Goal: Task Accomplishment & Management: Use online tool/utility

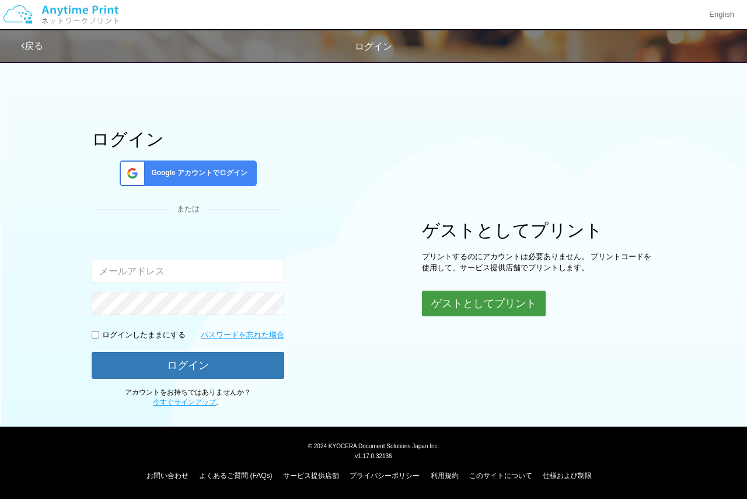
click at [477, 316] on button "ゲストとしてプリント" at bounding box center [484, 304] width 124 height 26
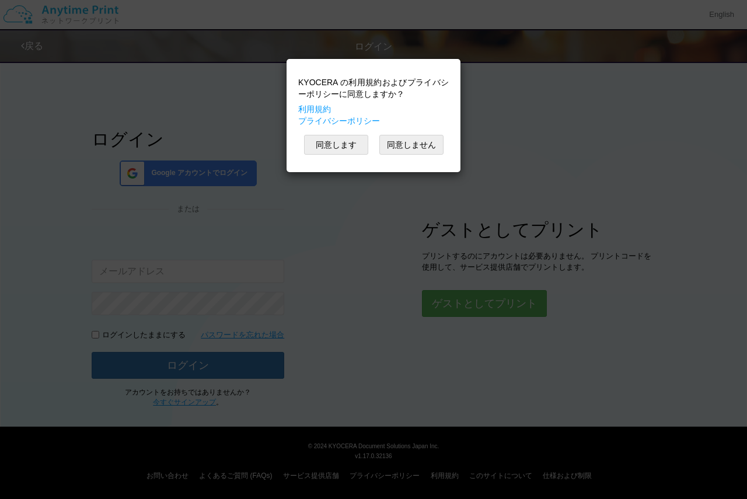
click at [353, 133] on div "KYOCERA の利用規約およびプライバシーポリシーに同意しますか？ 利用規約 プライバシーポリシー 同意します 同意しません" at bounding box center [374, 116] width 162 height 102
click at [353, 138] on button "同意します" at bounding box center [336, 145] width 64 height 20
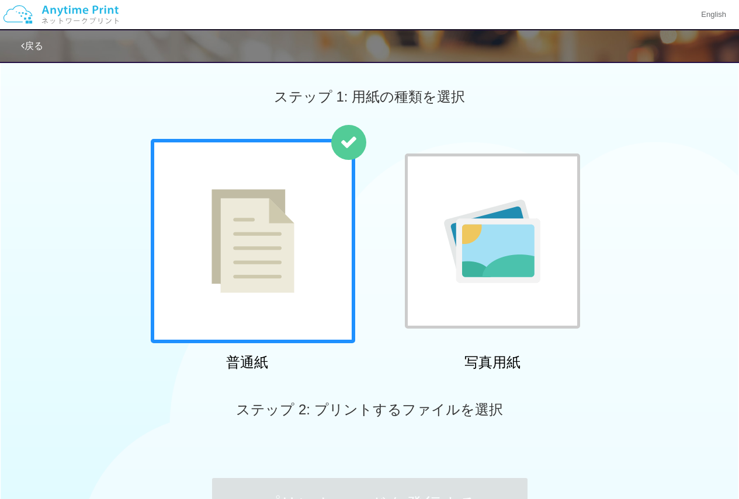
click at [307, 201] on div at bounding box center [253, 241] width 204 height 204
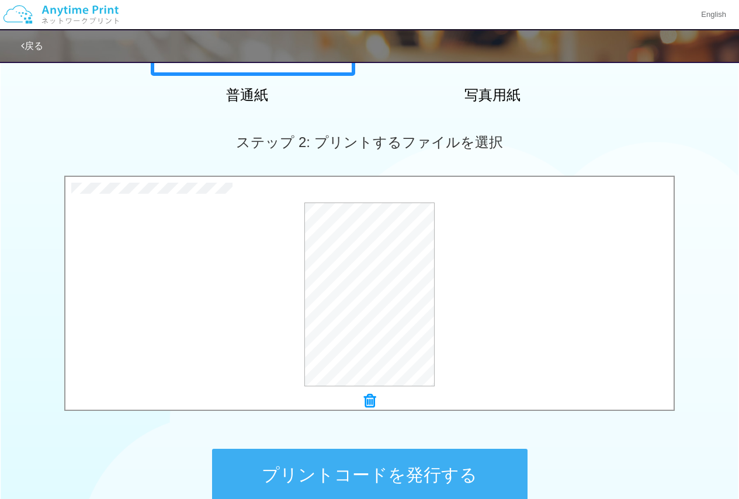
scroll to position [326, 0]
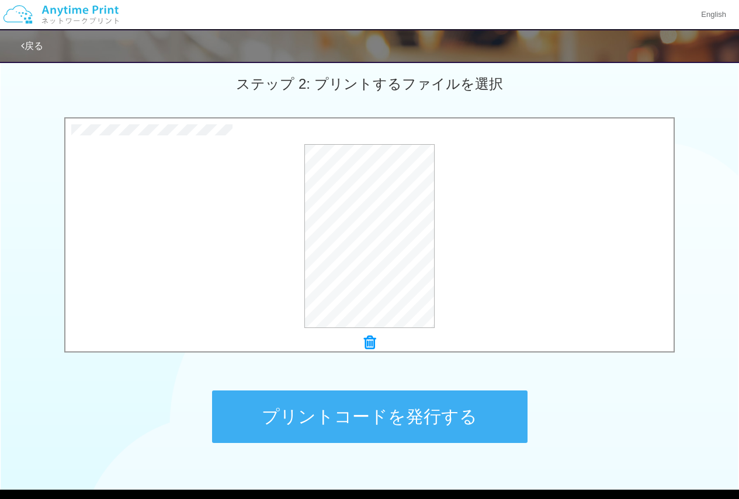
click at [355, 410] on button "プリントコードを発行する" at bounding box center [369, 417] width 315 height 53
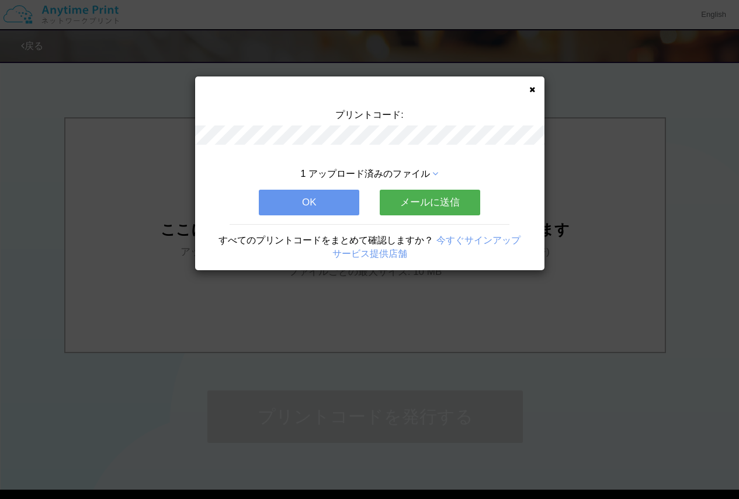
scroll to position [0, 0]
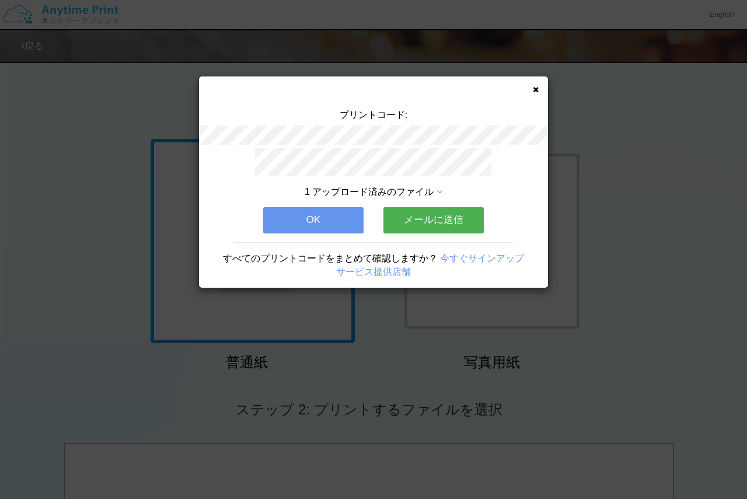
click at [336, 207] on button "OK" at bounding box center [313, 220] width 100 height 26
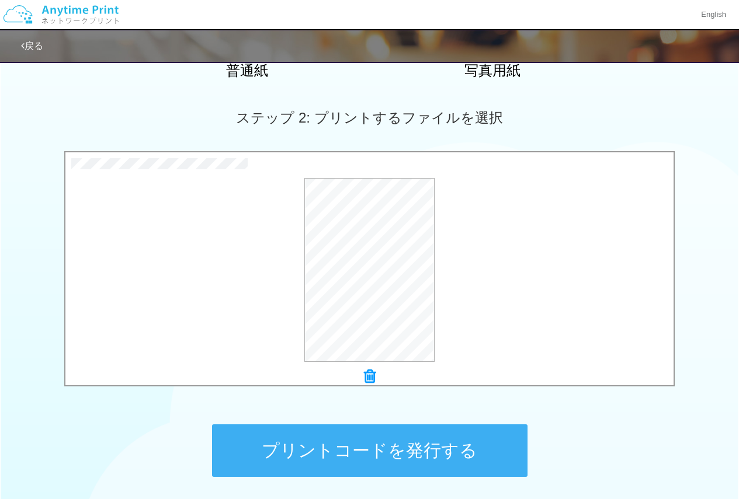
scroll to position [350, 0]
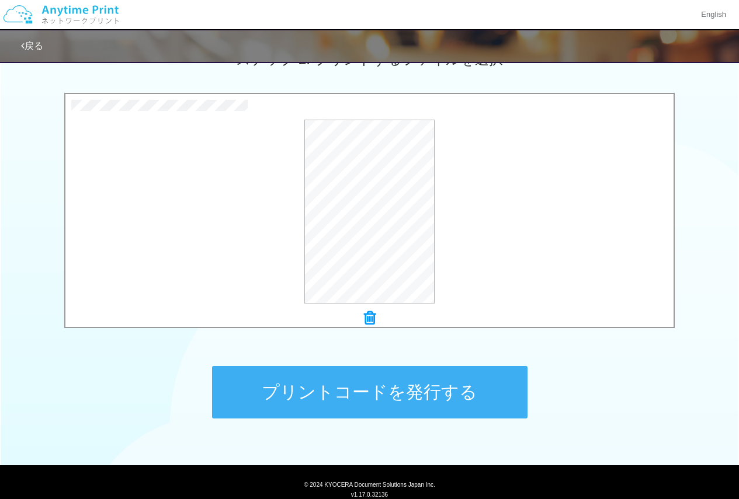
click at [318, 396] on button "プリントコードを発行する" at bounding box center [369, 392] width 315 height 53
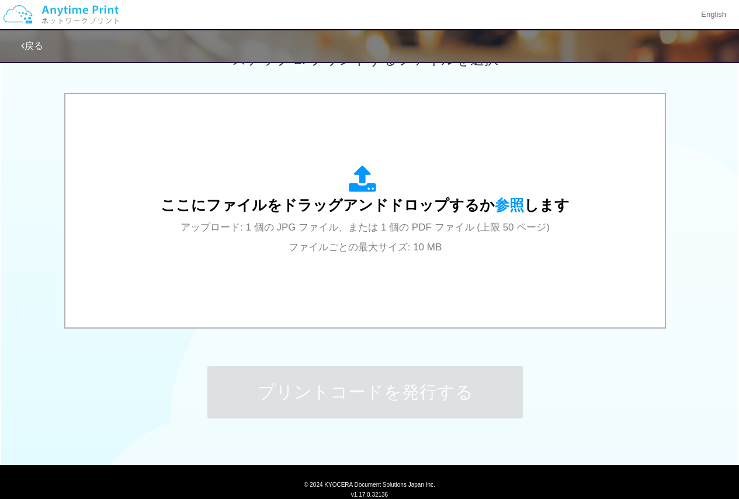
scroll to position [0, 0]
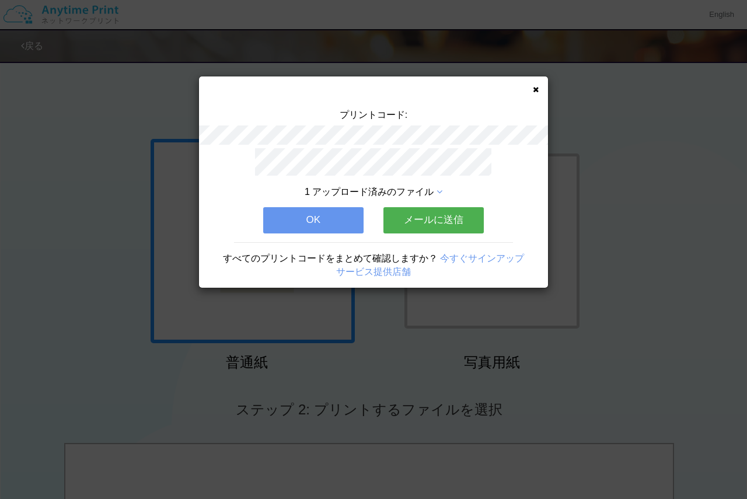
click at [294, 207] on button "OK" at bounding box center [313, 220] width 100 height 26
